Goal: Transaction & Acquisition: Purchase product/service

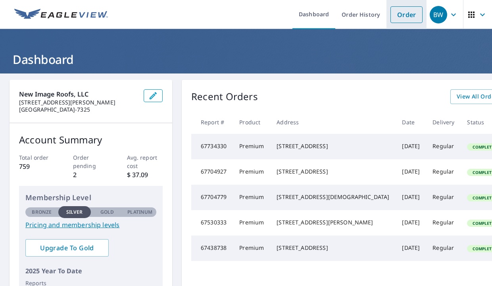
click at [400, 15] on link "Order" at bounding box center [407, 14] width 32 height 17
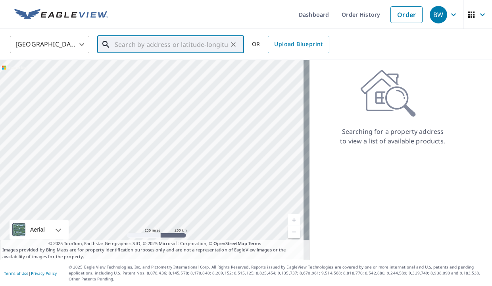
click at [179, 38] on input "text" at bounding box center [171, 44] width 113 height 22
paste input "[STREET_ADDRESS]"
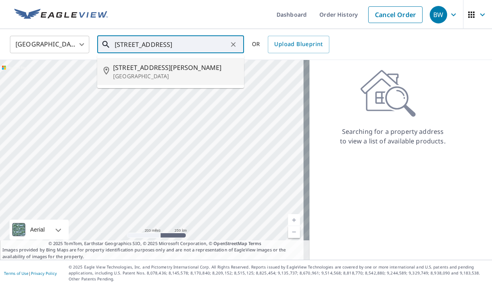
click at [199, 65] on span "[STREET_ADDRESS][PERSON_NAME]" at bounding box center [175, 68] width 125 height 10
type input "[STREET_ADDRESS]"
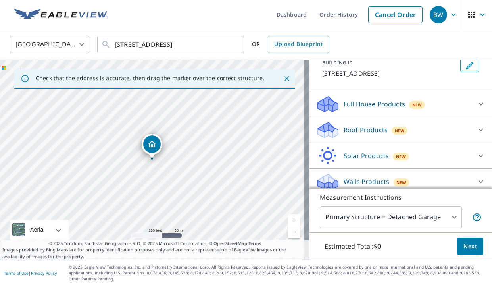
click at [358, 134] on p "Roof Products" at bounding box center [366, 130] width 44 height 10
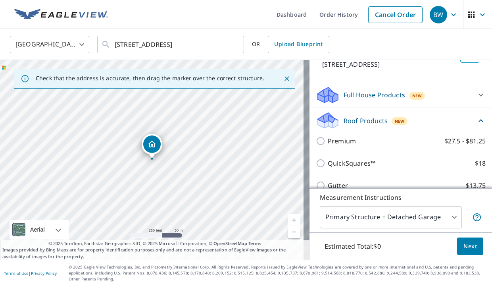
scroll to position [56, 0]
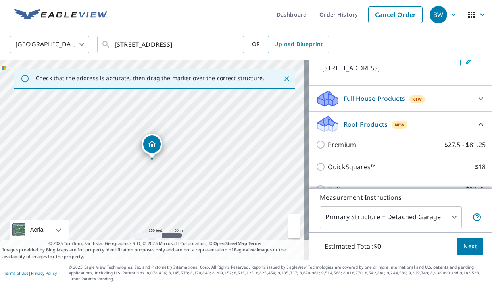
click at [362, 102] on p "Full House Products" at bounding box center [375, 99] width 62 height 10
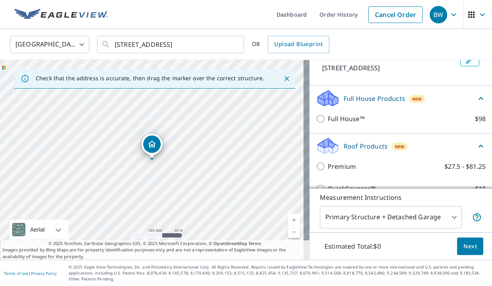
click at [361, 97] on p "Full House Products" at bounding box center [375, 99] width 62 height 10
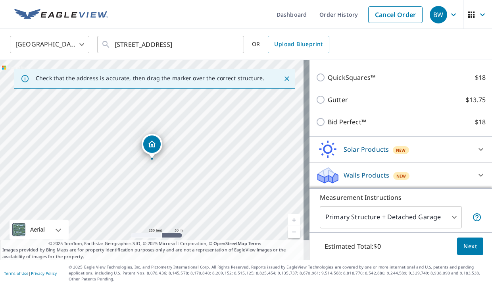
scroll to position [0, 0]
click at [350, 172] on p "Walls Products" at bounding box center [367, 175] width 46 height 10
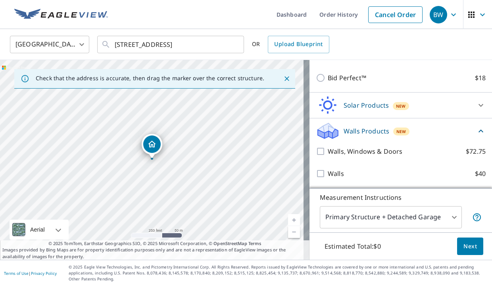
click at [353, 134] on p "Walls Products" at bounding box center [367, 131] width 46 height 10
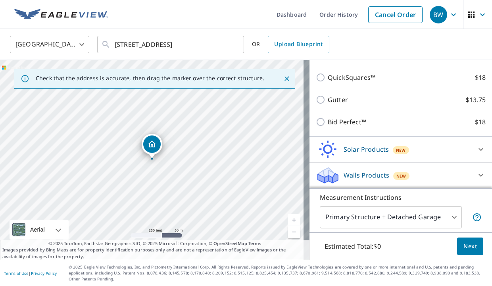
click at [353, 147] on p "Solar Products" at bounding box center [366, 150] width 45 height 10
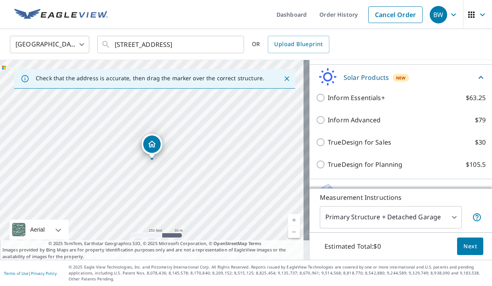
scroll to position [222, 0]
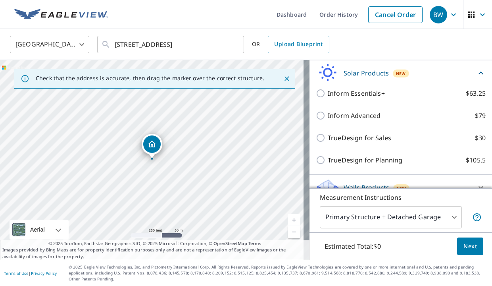
click at [353, 69] on p "Solar Products" at bounding box center [366, 73] width 45 height 10
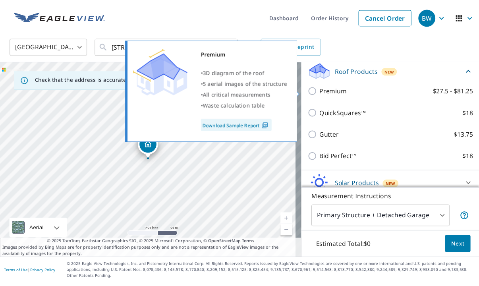
scroll to position [106, 0]
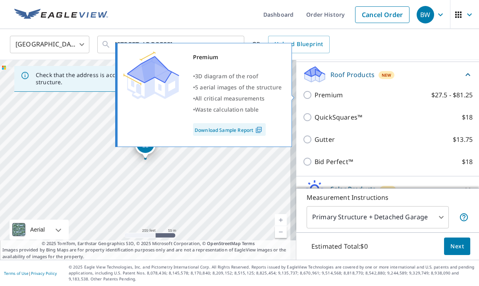
click at [325, 99] on p "Premium" at bounding box center [329, 95] width 28 height 10
click at [315, 99] on input "Premium $27.5 - $81.25" at bounding box center [309, 95] width 12 height 10
checkbox input "true"
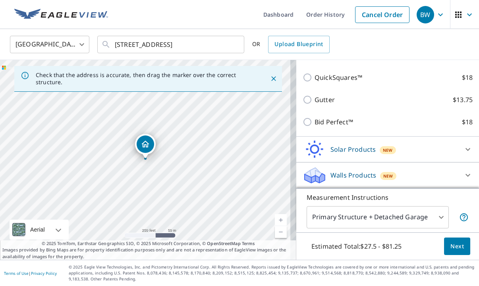
scroll to position [176, 0]
click at [453, 239] on button "Next" at bounding box center [457, 246] width 26 height 18
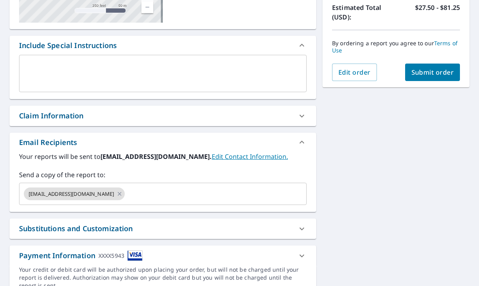
scroll to position [201, 0]
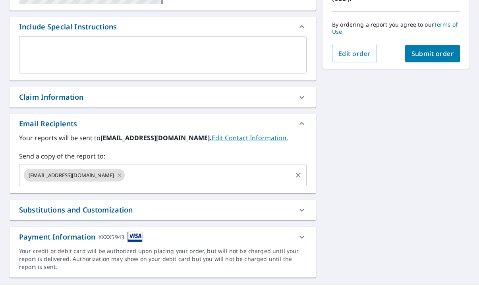
paste input "[PERSON_NAME][EMAIL_ADDRESS][DOMAIN_NAME]"
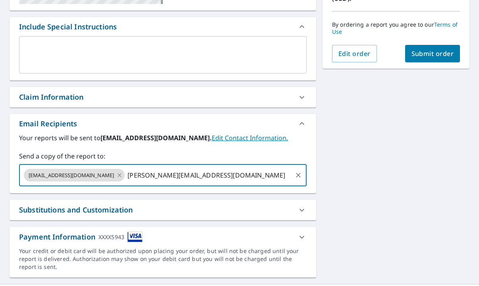
type input "[PERSON_NAME][EMAIL_ADDRESS][DOMAIN_NAME]"
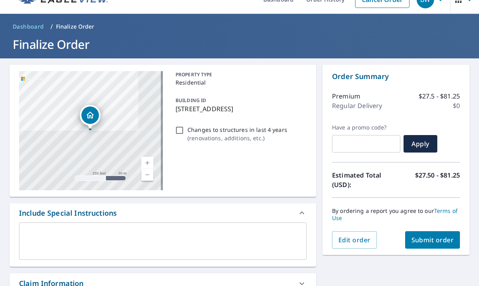
scroll to position [13, 0]
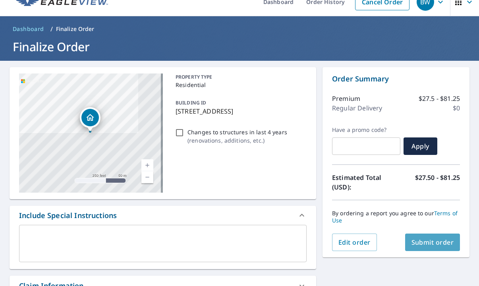
click at [417, 243] on span "Submit order" at bounding box center [432, 242] width 42 height 9
checkbox input "true"
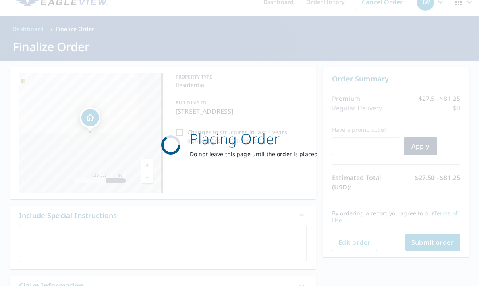
scroll to position [0, 0]
